Goal: Task Accomplishment & Management: Use online tool/utility

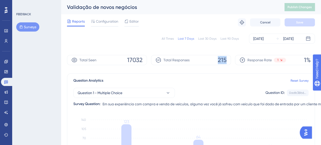
drag, startPoint x: 214, startPoint y: 58, endPoint x: 226, endPoint y: 63, distance: 13.0
click at [226, 63] on div "Total Responses 215" at bounding box center [191, 60] width 80 height 10
click at [201, 88] on div "Question 1 - Multiple Choice Question ID: 0adb38b6... Copy" at bounding box center [190, 92] width 235 height 10
click at [8, 82] on icon at bounding box center [6, 81] width 4 height 3
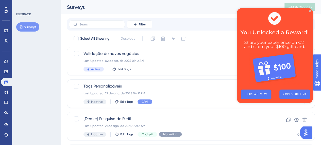
click at [311, 10] on img at bounding box center [275, 46] width 76 height 77
click at [310, 11] on icon "Close Preview" at bounding box center [310, 11] width 2 height 2
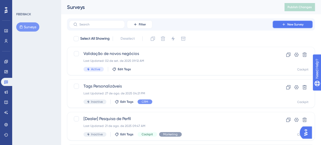
click at [292, 26] on span "New Survey" at bounding box center [295, 24] width 16 height 4
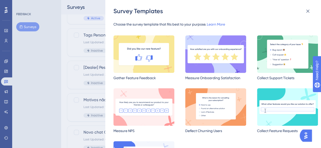
click at [214, 55] on img at bounding box center [215, 55] width 61 height 38
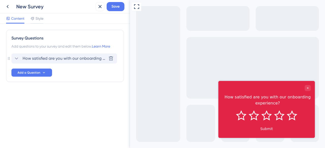
click at [57, 58] on span "How satisfied are you with our onboarding experience?" at bounding box center [65, 59] width 84 height 6
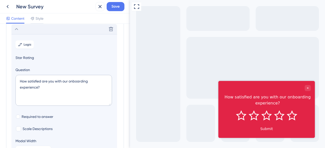
scroll to position [4, 0]
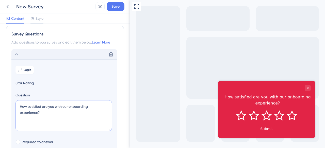
click at [49, 108] on textarea "How satisfied are you with our onboarding experience?" at bounding box center [63, 115] width 96 height 31
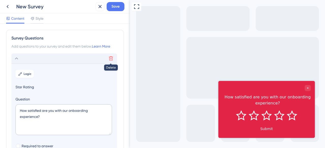
click at [112, 58] on icon at bounding box center [111, 59] width 4 height 4
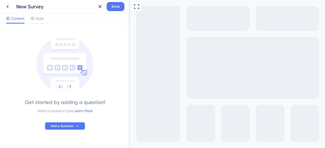
click at [78, 124] on button "Add a Question" at bounding box center [65, 126] width 41 height 8
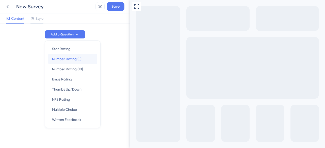
click at [77, 58] on span "Number Rating (5)" at bounding box center [66, 59] width 29 height 6
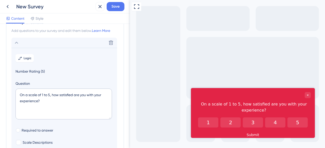
scroll to position [4, 0]
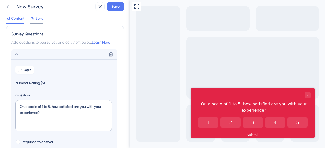
click at [39, 18] on span "Style" at bounding box center [40, 18] width 8 height 6
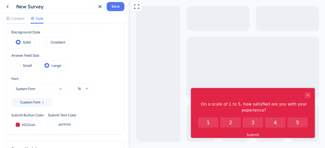
scroll to position [55, 0]
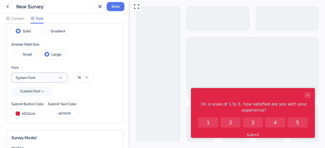
click at [59, 77] on icon at bounding box center [60, 77] width 5 height 5
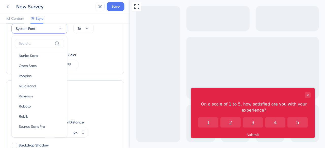
scroll to position [85, 0]
click at [102, 81] on div "Survey Modal Position Bottom Right Vertical Distance 40 px Horizontal Distance …" at bounding box center [65, 150] width 118 height 138
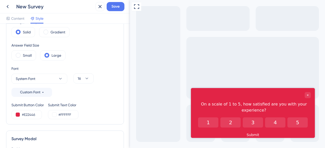
scroll to position [0, 0]
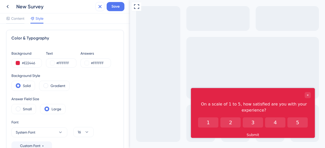
click at [99, 6] on icon at bounding box center [99, 6] width 3 height 3
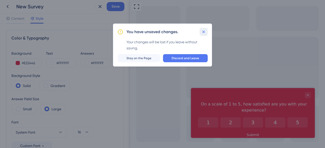
drag, startPoint x: 204, startPoint y: 32, endPoint x: 74, endPoint y: 32, distance: 130.3
click at [204, 32] on icon at bounding box center [203, 31] width 5 height 5
